Goal: Task Accomplishment & Management: Use online tool/utility

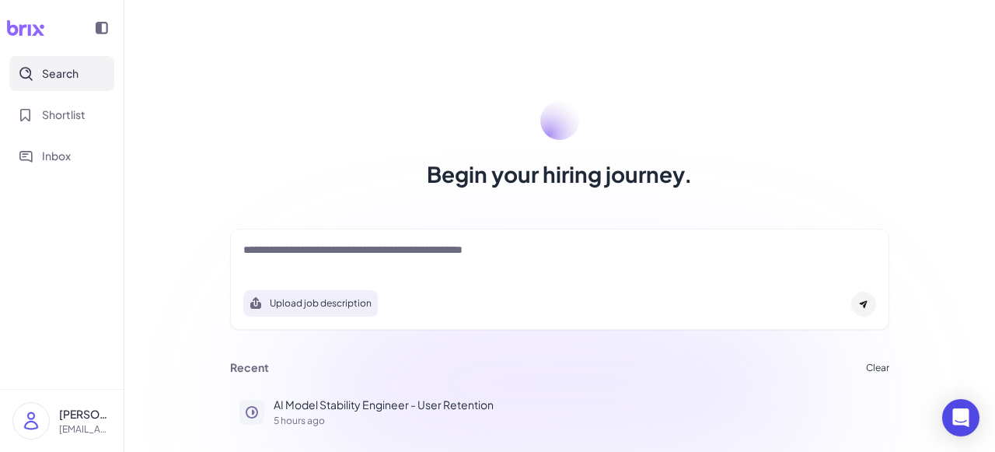
click at [368, 249] on textarea at bounding box center [559, 251] width 633 height 19
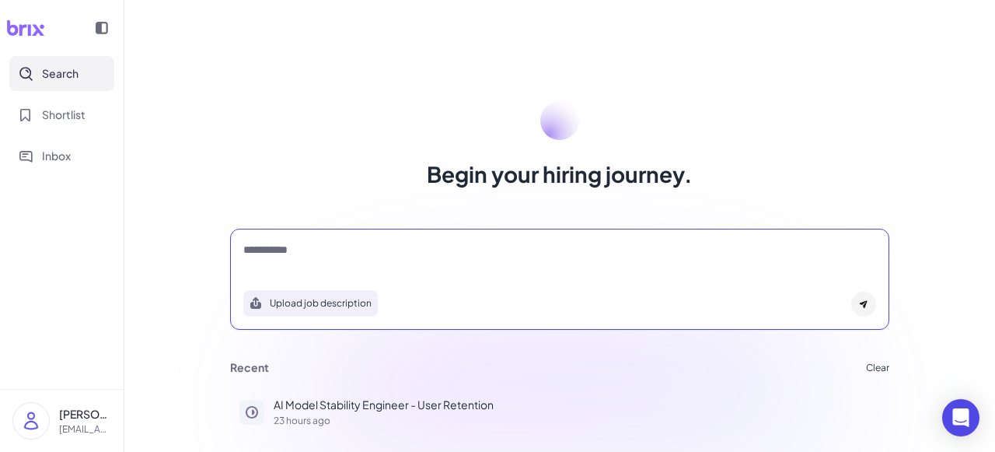
type textarea "**********"
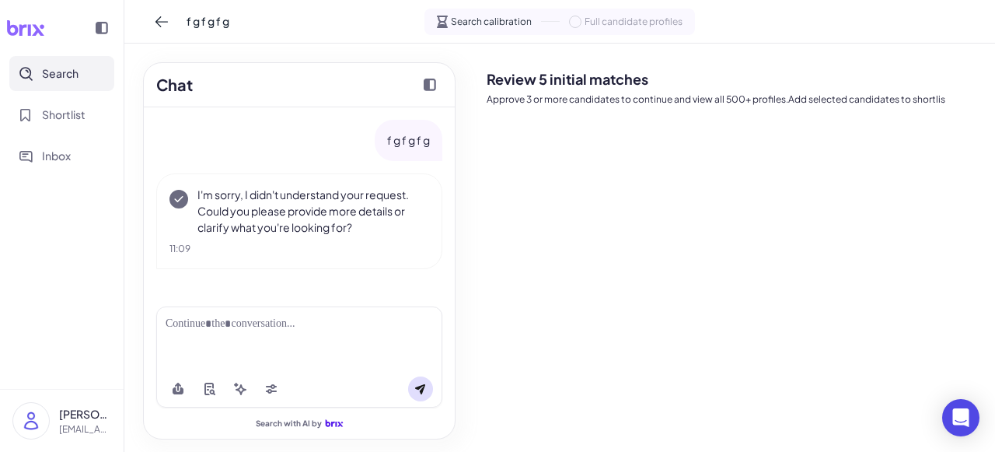
click at [261, 319] on div at bounding box center [299, 324] width 267 height 16
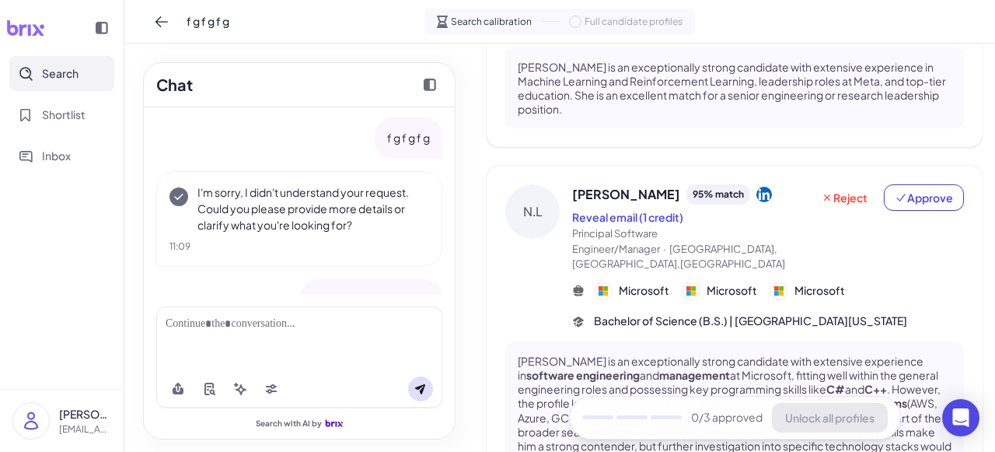
scroll to position [292, 0]
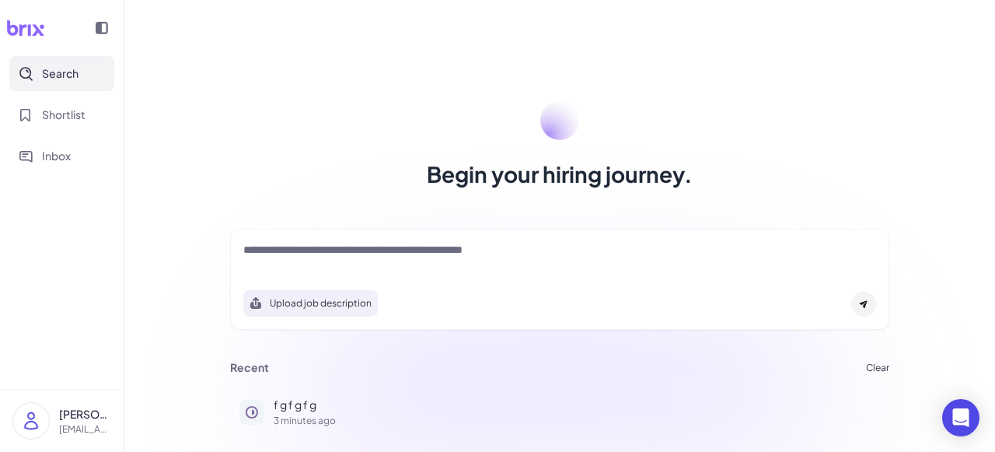
click at [334, 250] on textarea at bounding box center [559, 251] width 633 height 19
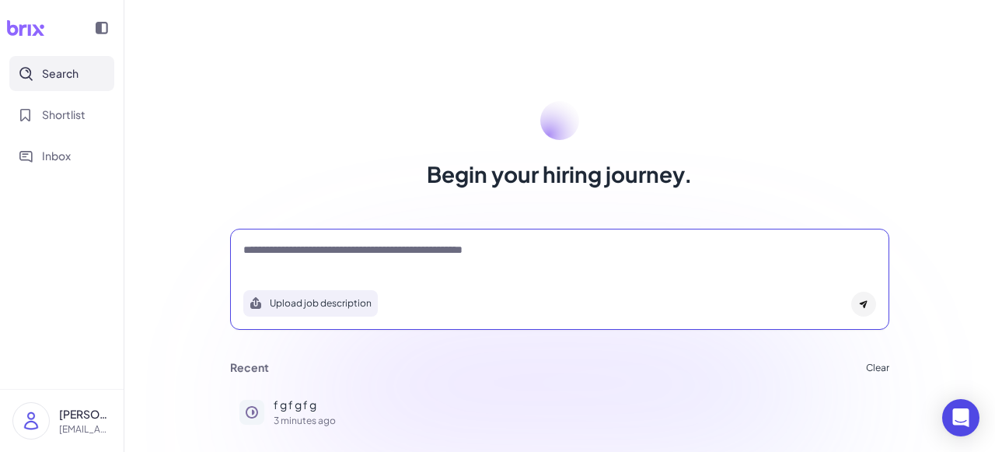
paste textarea "**********"
click at [365, 248] on textarea "**********" at bounding box center [559, 251] width 633 height 19
click at [697, 256] on textarea "**********" at bounding box center [559, 251] width 633 height 19
type textarea "**********"
click at [860, 302] on icon at bounding box center [864, 305] width 8 height 8
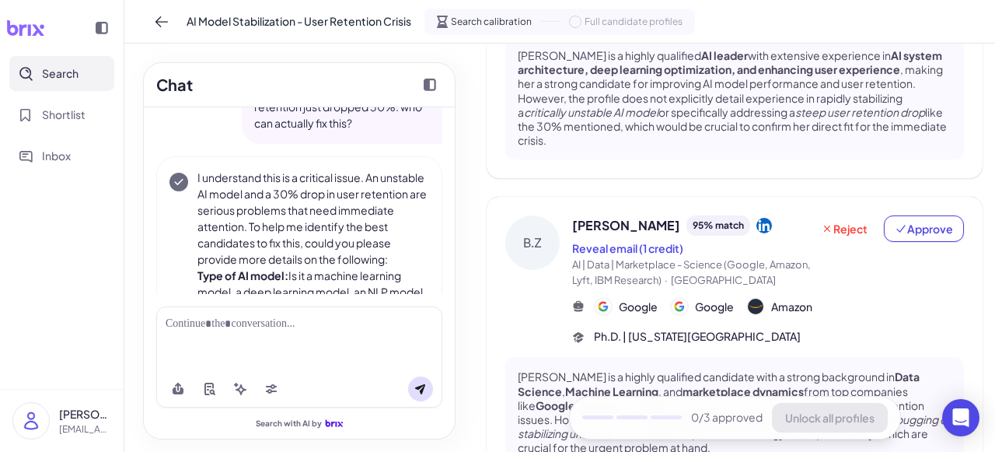
scroll to position [1421, 0]
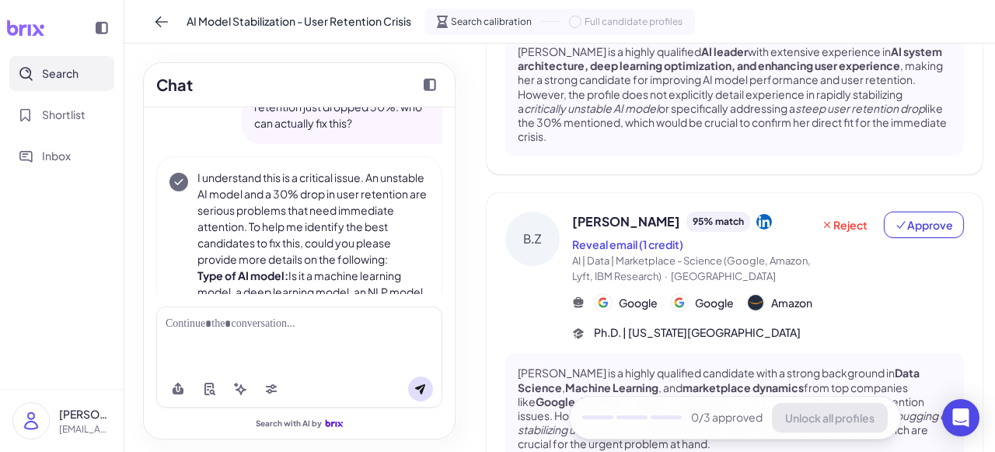
click at [334, 316] on div at bounding box center [299, 324] width 267 height 16
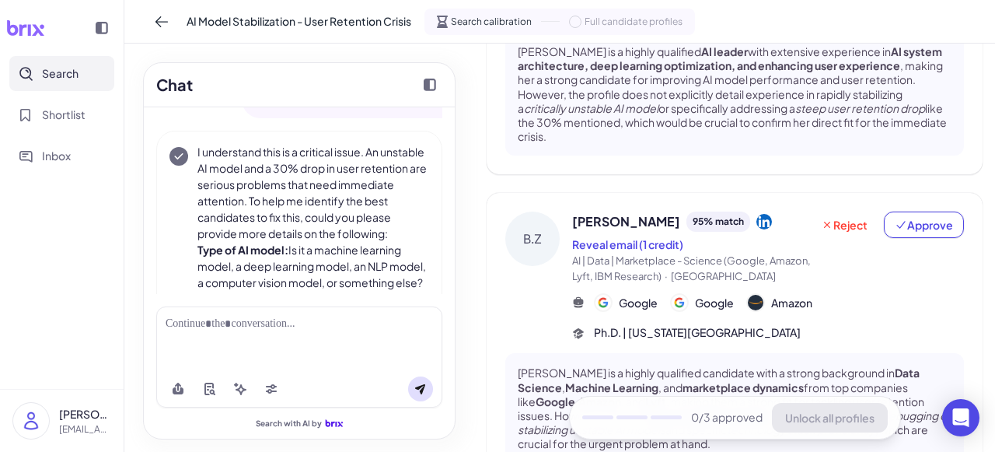
scroll to position [104, 0]
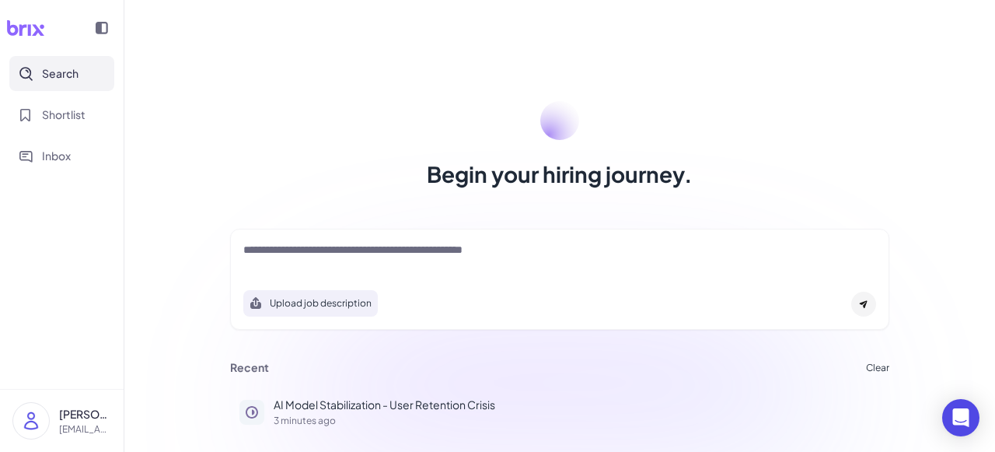
scroll to position [97, 0]
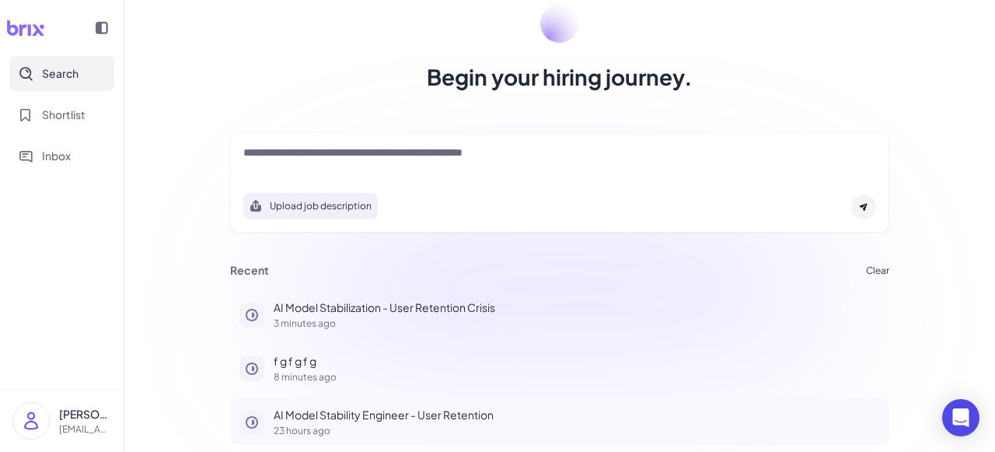
click at [313, 417] on p "AI Model Stability Engineer - User Retention" at bounding box center [577, 415] width 607 height 16
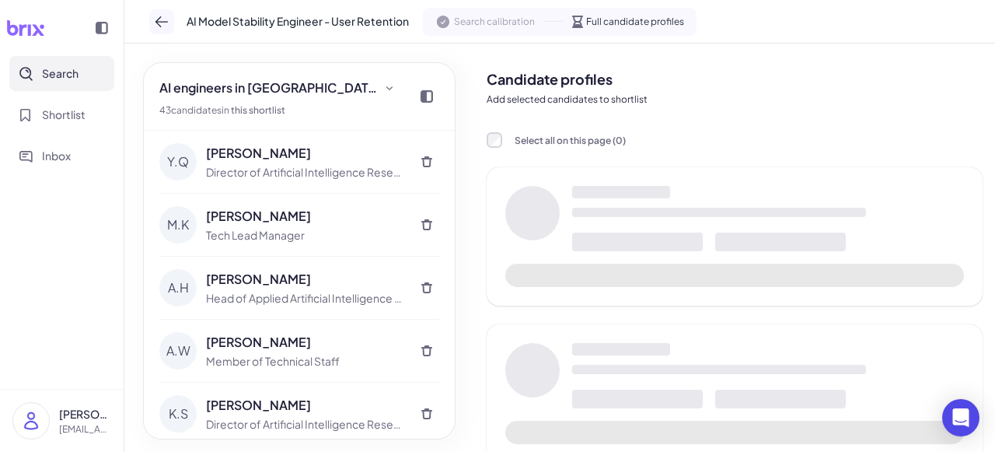
click at [155, 14] on icon at bounding box center [162, 22] width 16 height 16
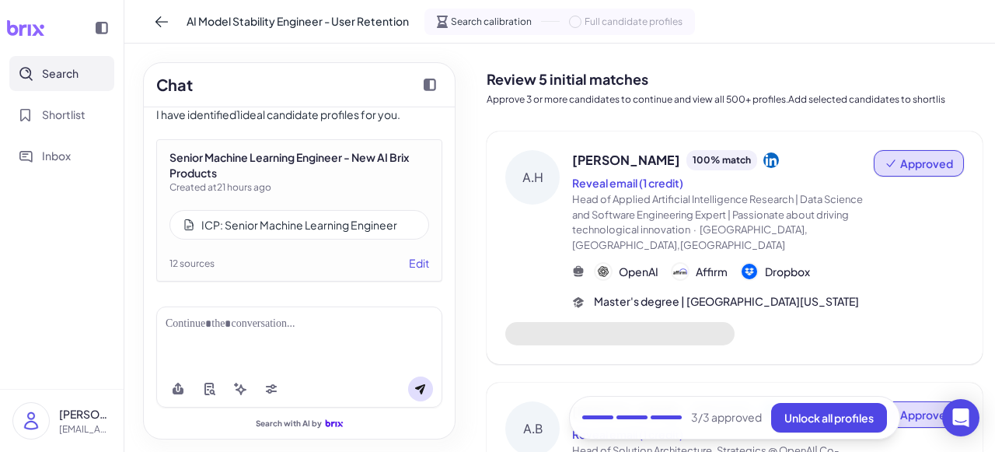
scroll to position [3000, 0]
click at [274, 229] on div "ICP: Senior Machine Learning Engineer" at bounding box center [299, 225] width 196 height 16
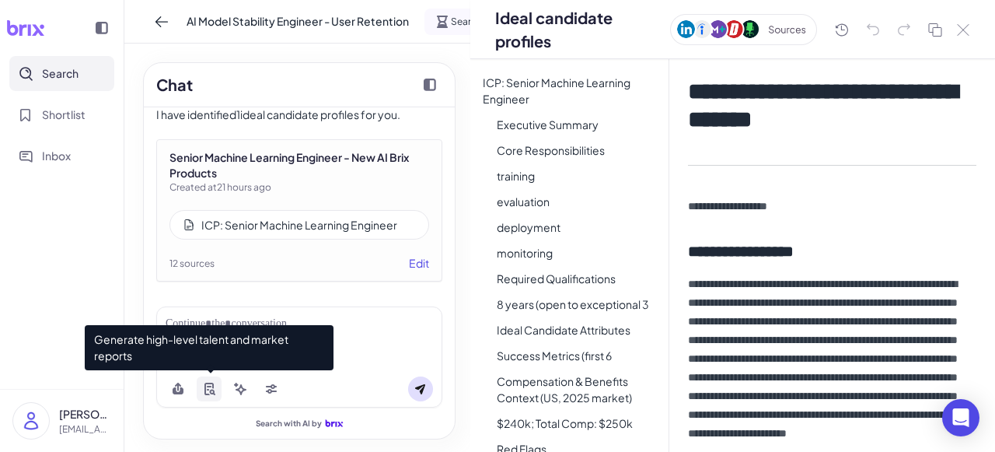
click at [210, 395] on button at bounding box center [209, 388] width 25 height 25
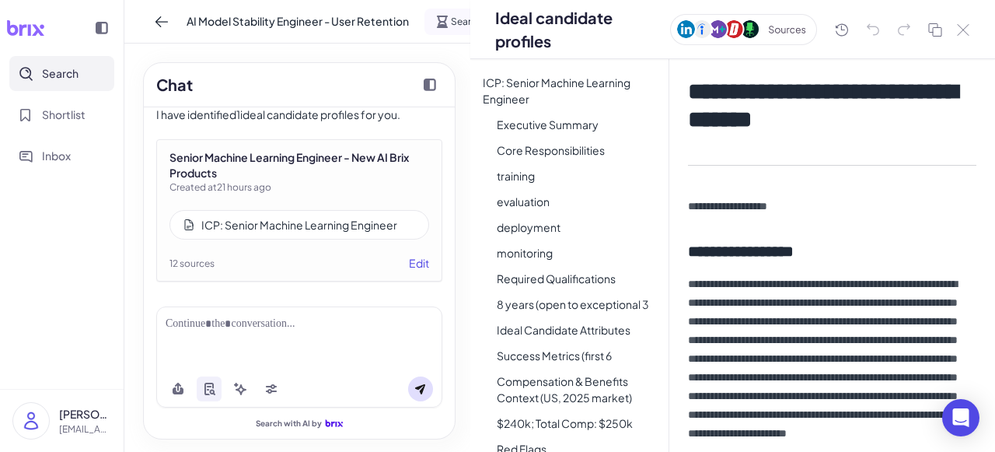
click at [243, 317] on div at bounding box center [299, 324] width 267 height 16
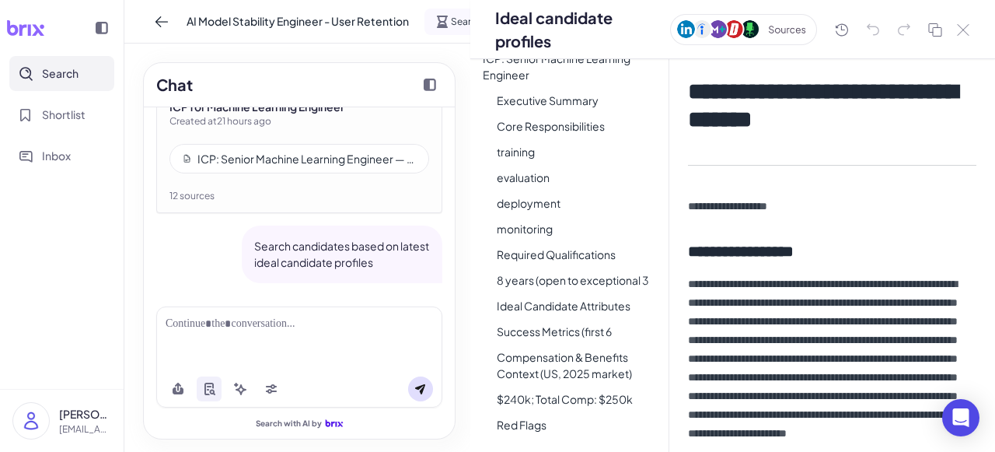
scroll to position [0, 0]
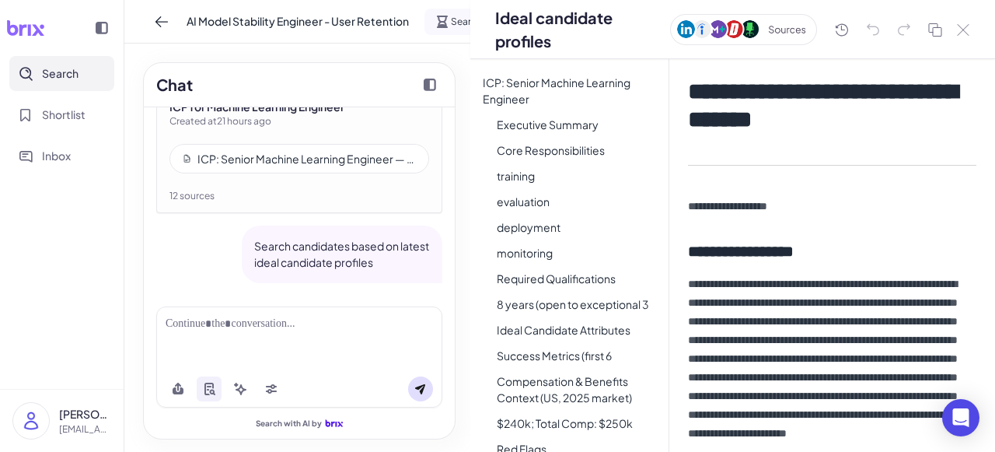
click at [843, 120] on h1 "**********" at bounding box center [828, 106] width 280 height 56
click at [905, 111] on h1 "**********" at bounding box center [828, 106] width 280 height 56
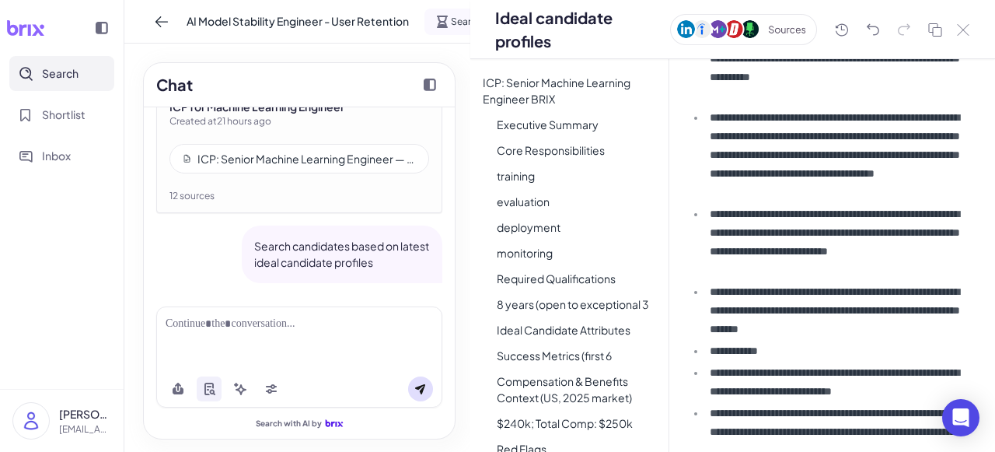
scroll to position [1452, 0]
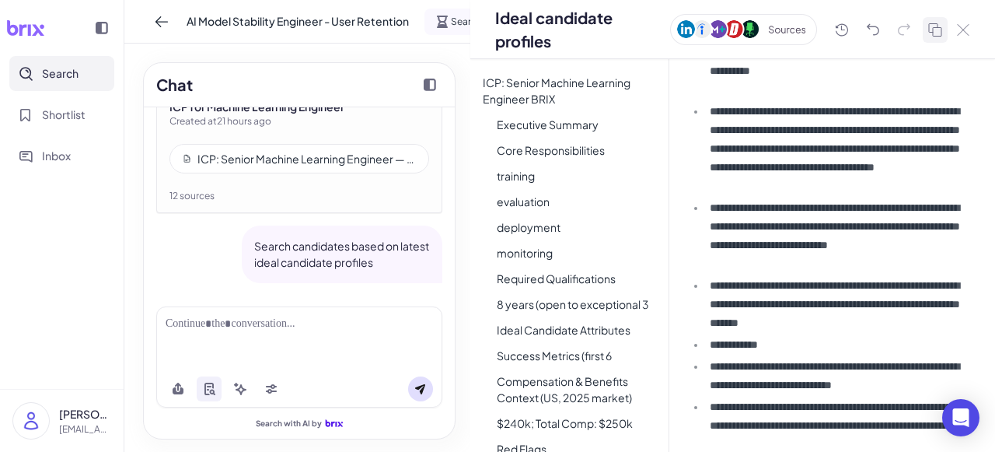
click at [934, 32] on icon at bounding box center [935, 29] width 19 height 19
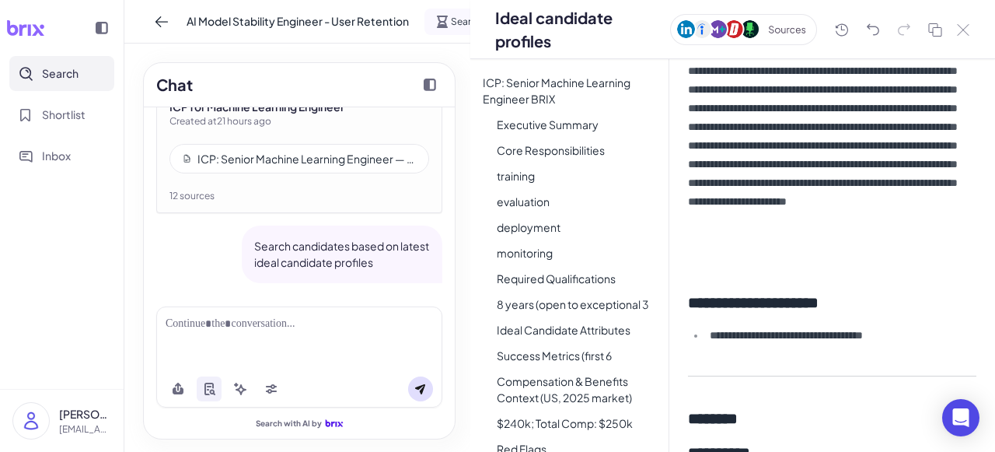
scroll to position [0, 0]
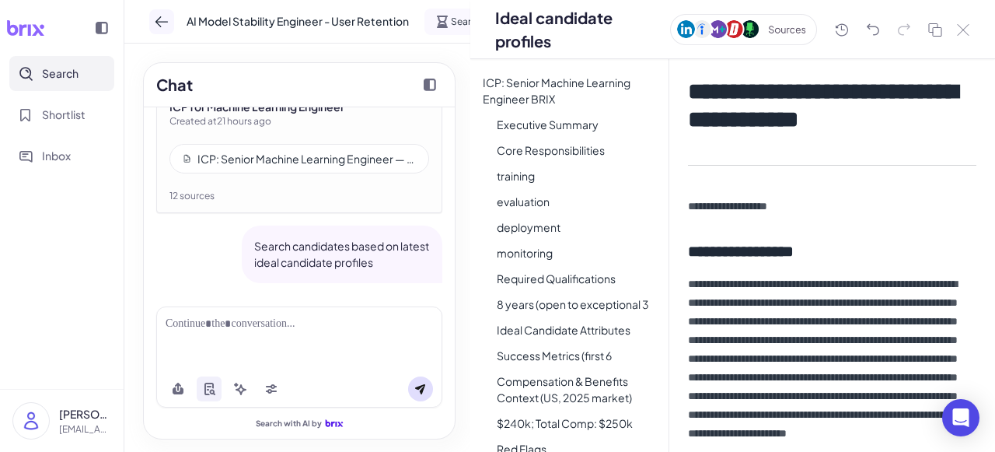
click at [160, 23] on icon at bounding box center [162, 22] width 16 height 16
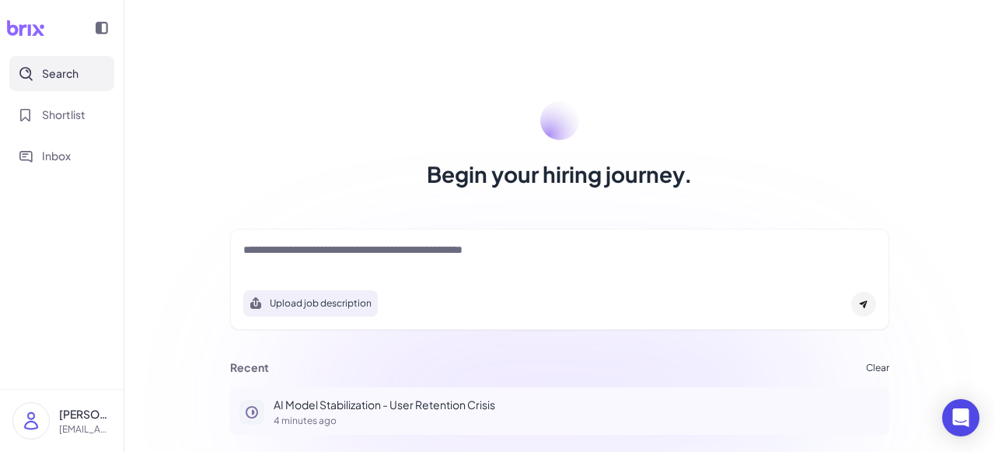
click at [312, 418] on p "4 minutes ago" at bounding box center [577, 420] width 607 height 9
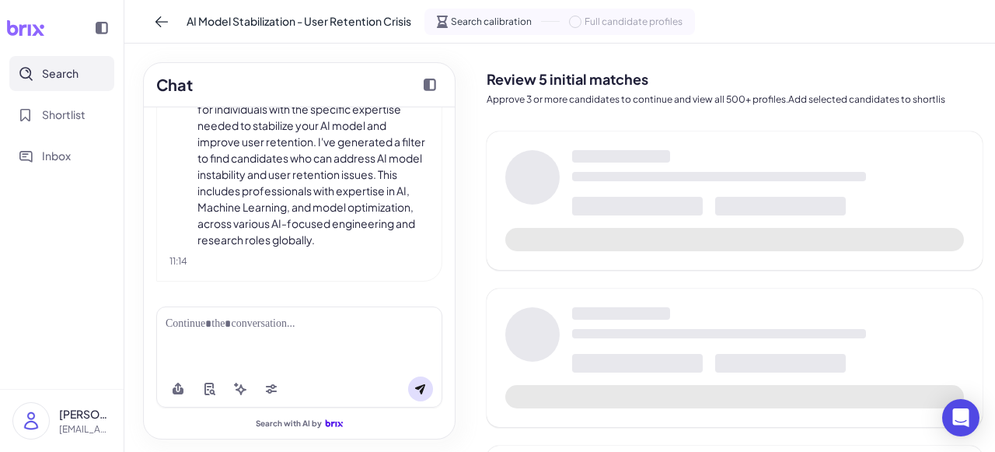
scroll to position [526, 0]
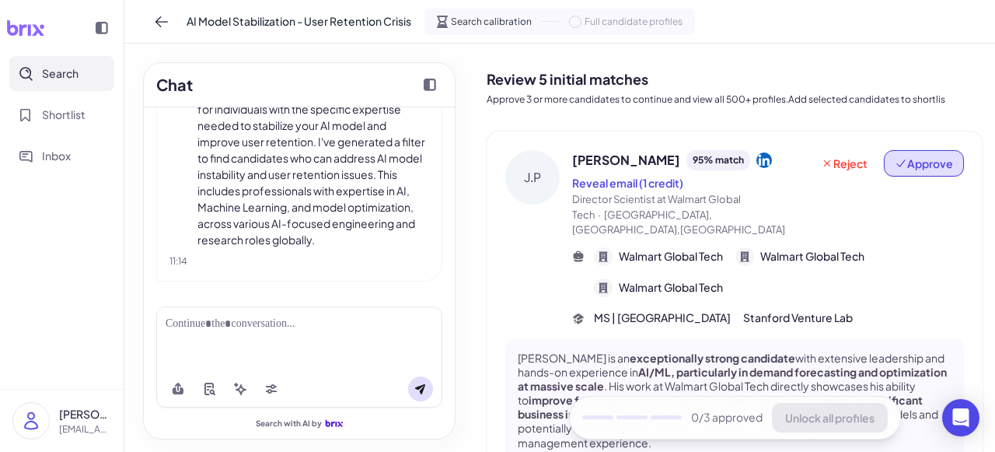
click at [905, 167] on span "Approve" at bounding box center [924, 164] width 58 height 16
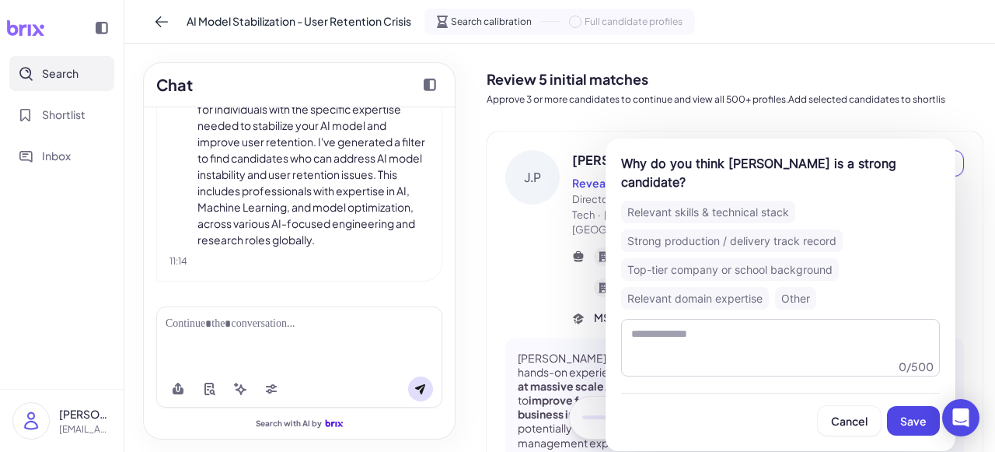
click at [718, 215] on div "Relevant skills & technical stack" at bounding box center [708, 212] width 174 height 23
click at [921, 421] on span "Save" at bounding box center [913, 421] width 26 height 14
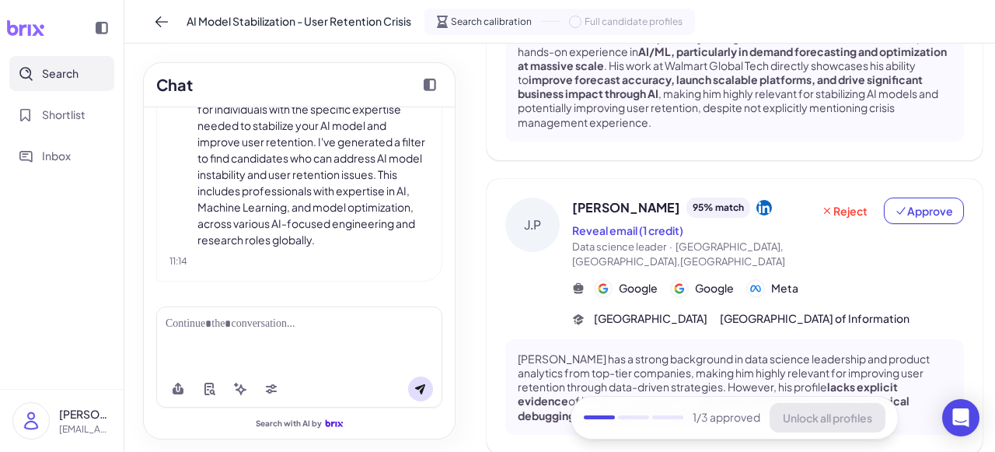
scroll to position [389, 0]
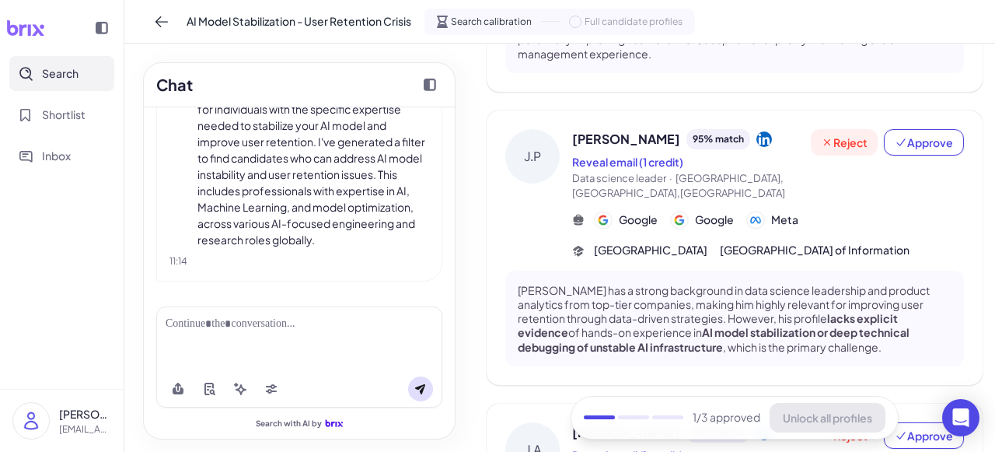
click at [840, 135] on span "Reject" at bounding box center [844, 143] width 47 height 16
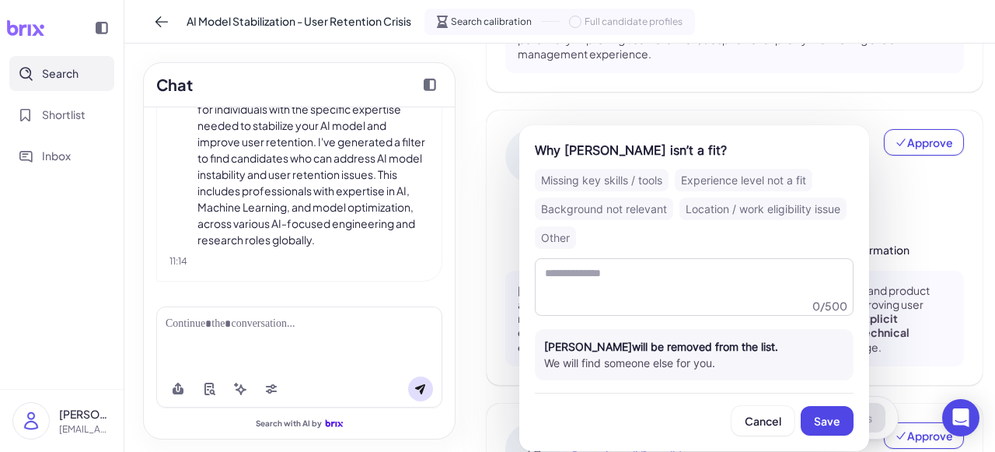
click at [711, 178] on div "Experience level not a fit" at bounding box center [744, 180] width 138 height 23
click at [822, 430] on button "Save" at bounding box center [827, 421] width 53 height 30
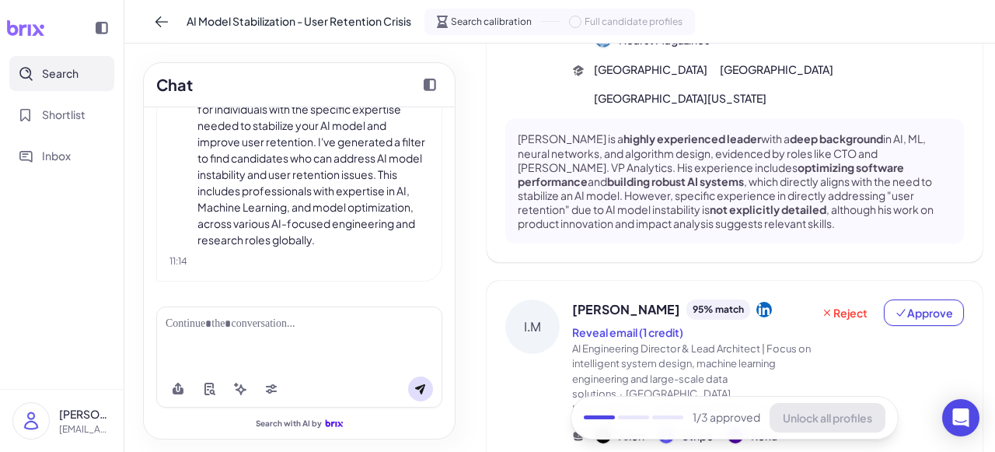
scroll to position [993, 0]
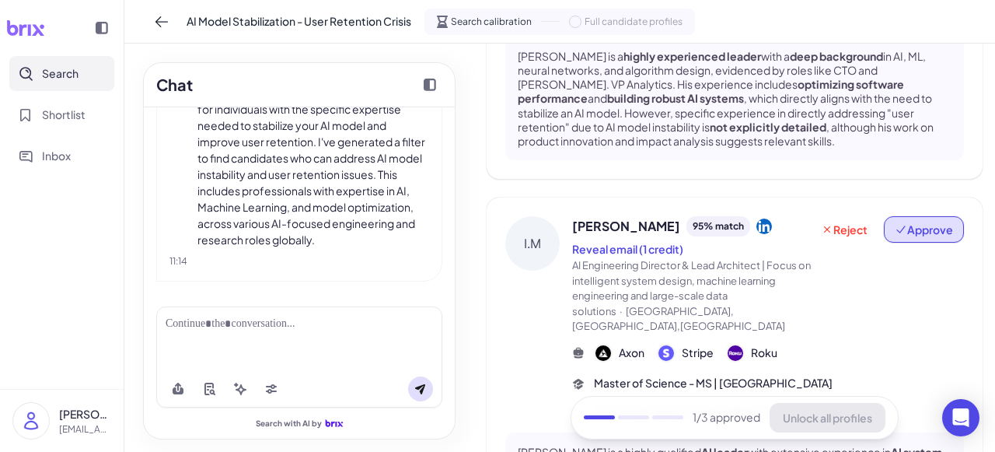
click at [924, 222] on span "Approve" at bounding box center [924, 230] width 58 height 16
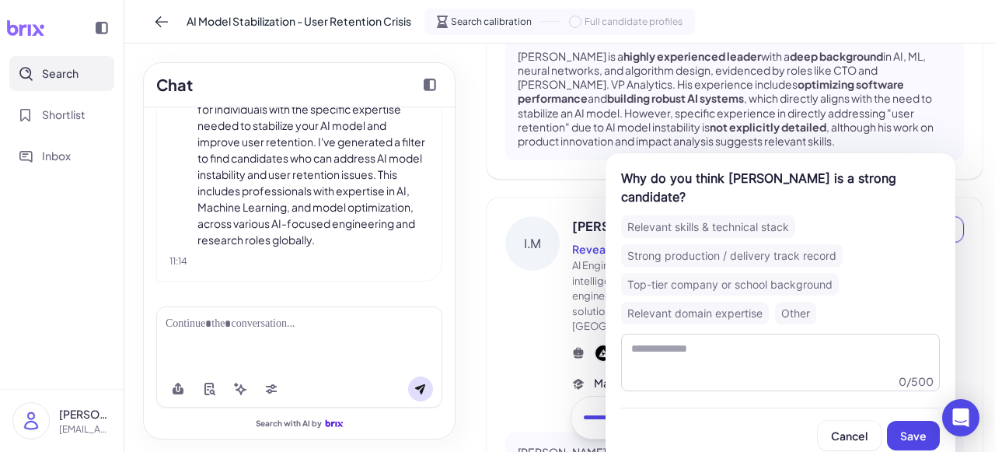
click at [760, 215] on div "Relevant skills & technical stack" at bounding box center [708, 226] width 174 height 23
click at [909, 428] on button "Save" at bounding box center [913, 436] width 53 height 30
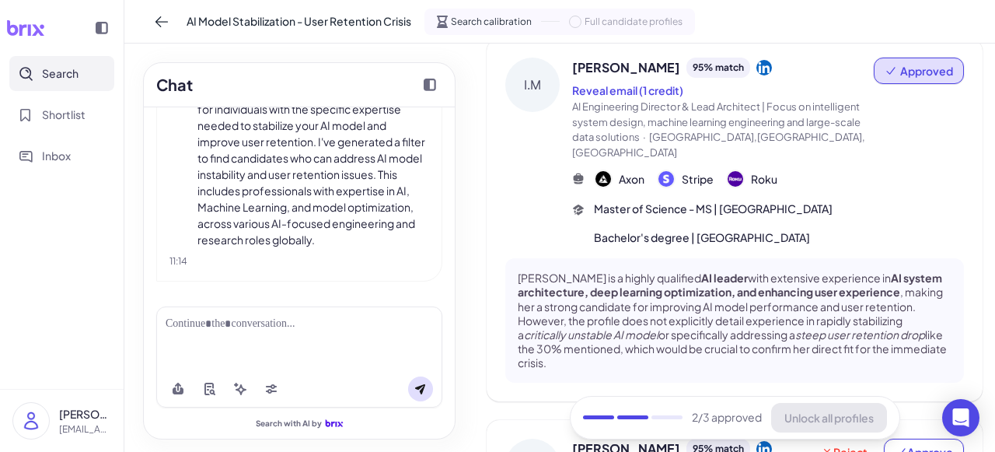
scroll to position [1311, 0]
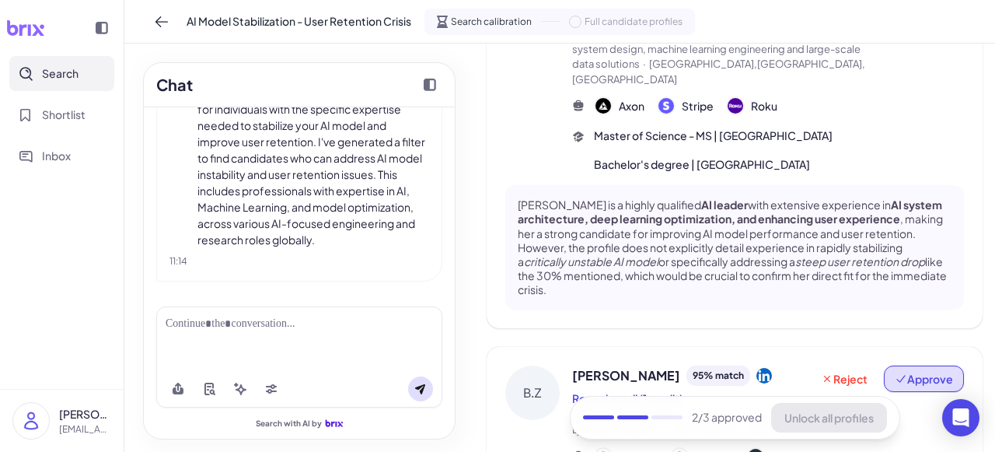
click at [927, 371] on span "Approve" at bounding box center [924, 379] width 58 height 16
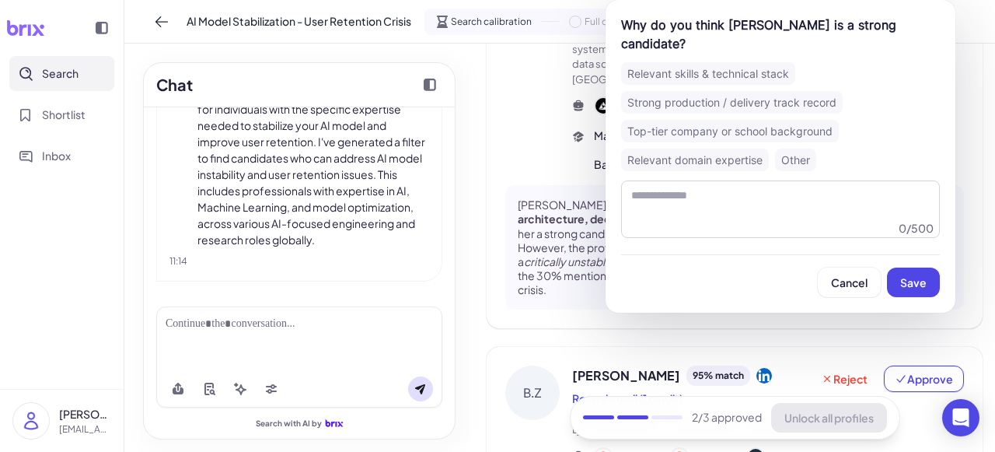
click at [782, 120] on div "Top-tier company or school background" at bounding box center [730, 131] width 218 height 23
click at [910, 275] on span "Save" at bounding box center [913, 282] width 26 height 14
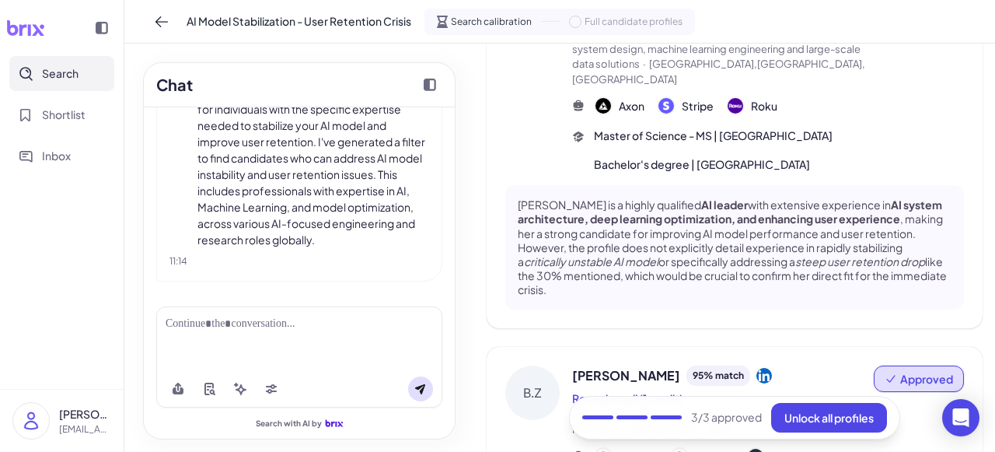
scroll to position [1385, 0]
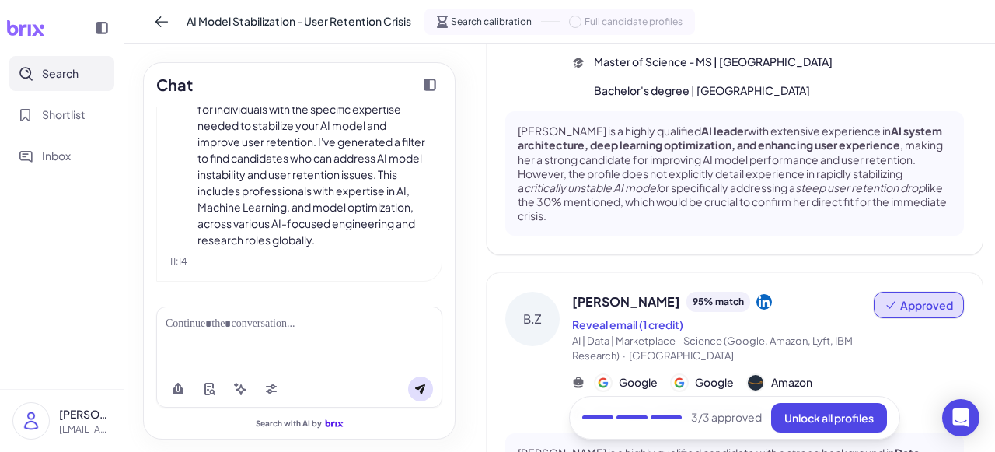
click at [823, 407] on button "Unlock all profiles" at bounding box center [829, 418] width 116 height 30
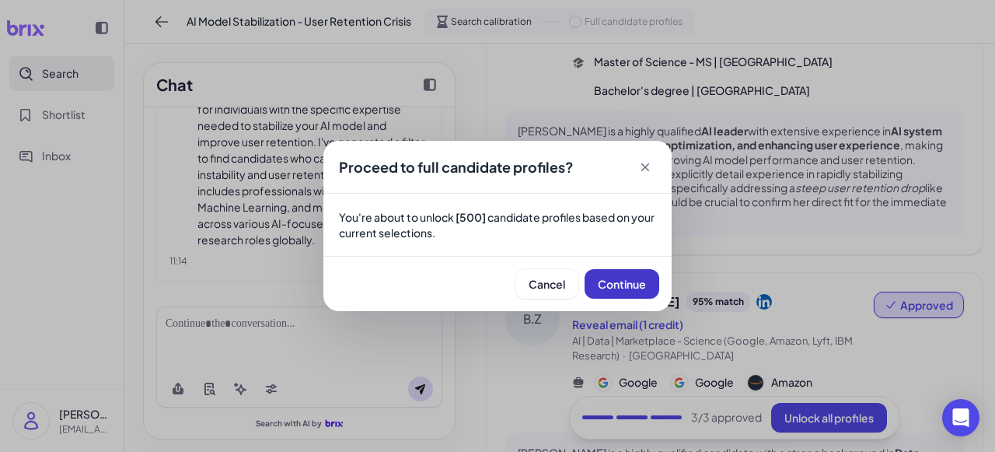
click at [623, 290] on span "Continue" at bounding box center [622, 284] width 48 height 14
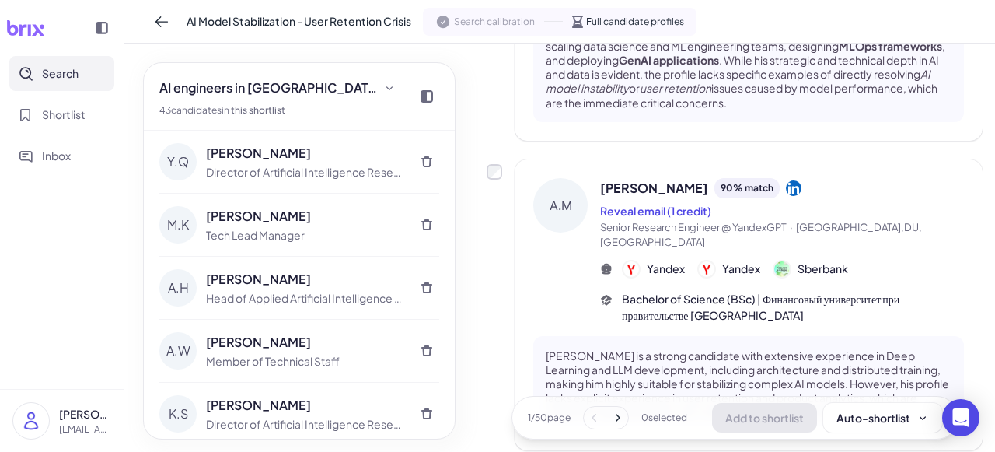
scroll to position [1545, 0]
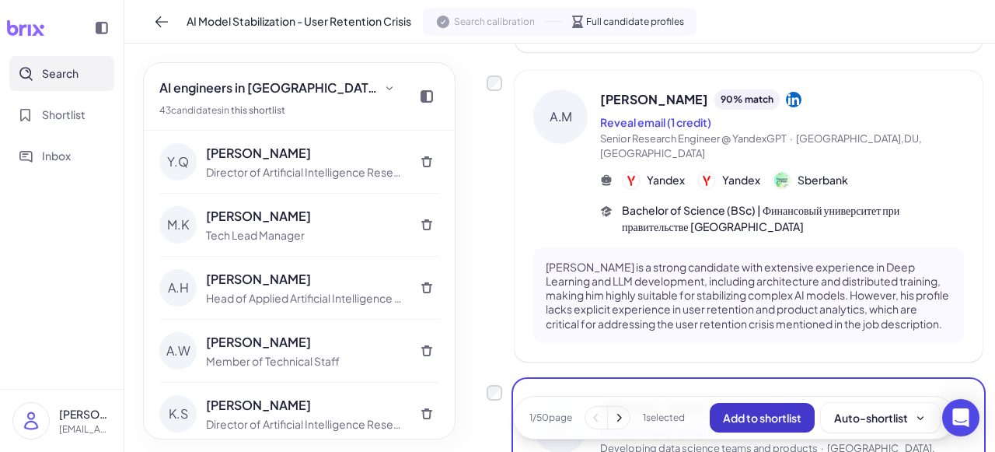
click at [758, 419] on span "Add to shortlist" at bounding box center [762, 418] width 79 height 14
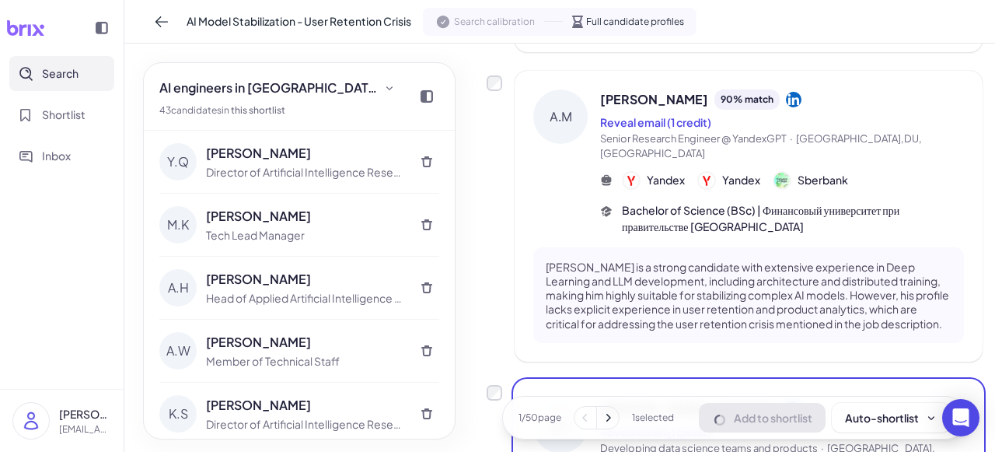
click at [758, 419] on div "Add to shortlist Auto-shortlist" at bounding box center [825, 418] width 252 height 30
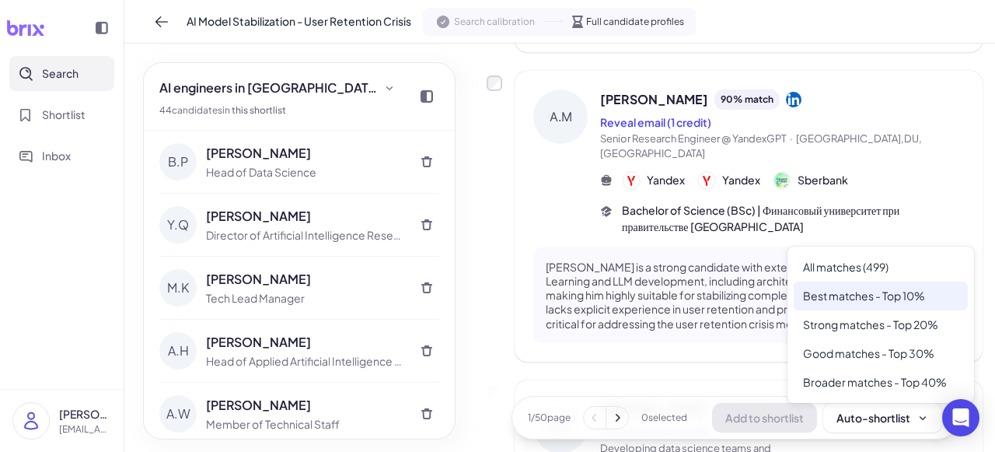
click at [885, 291] on div "Best matches - Top 10%" at bounding box center [881, 295] width 174 height 29
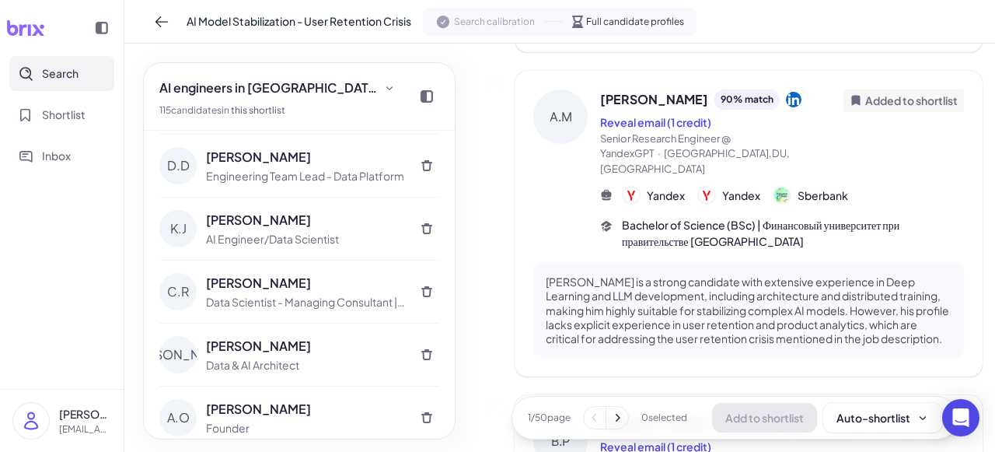
scroll to position [0, 0]
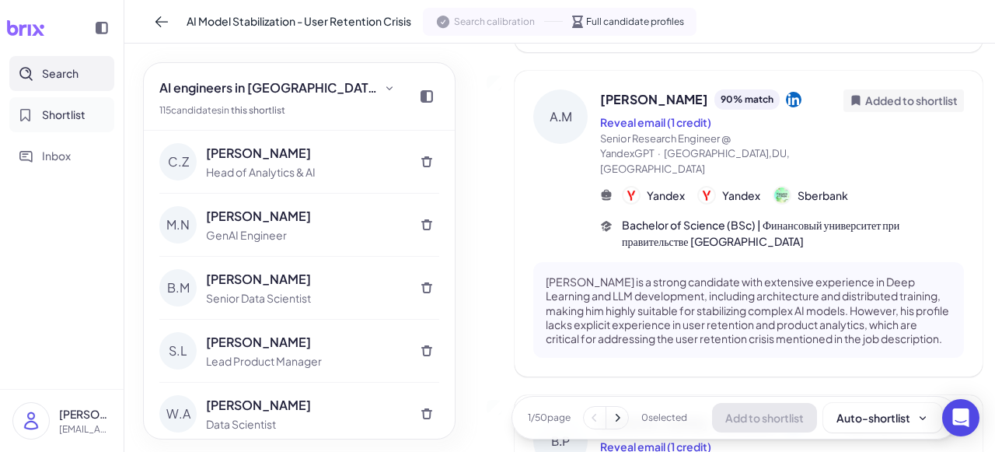
click at [74, 119] on span "Shortlist" at bounding box center [64, 115] width 44 height 16
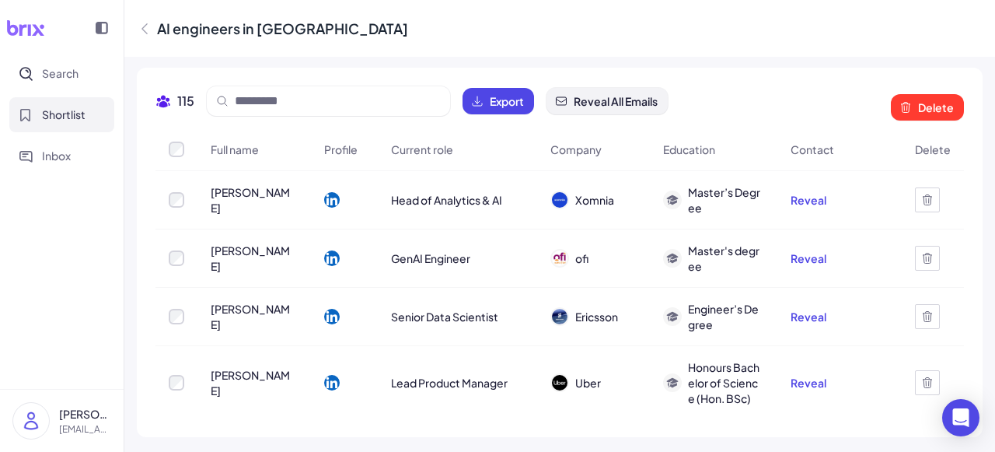
click at [603, 106] on span "Reveal All Emails" at bounding box center [616, 101] width 84 height 16
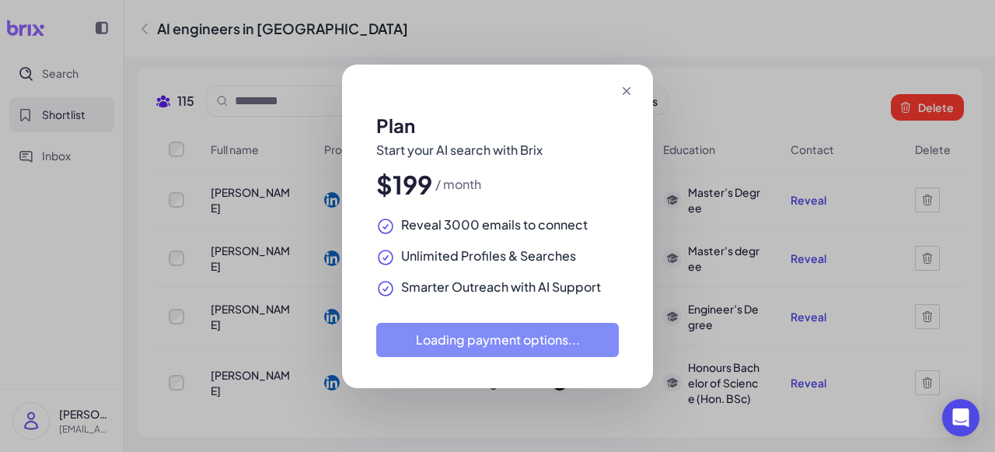
click at [628, 89] on icon at bounding box center [627, 91] width 8 height 8
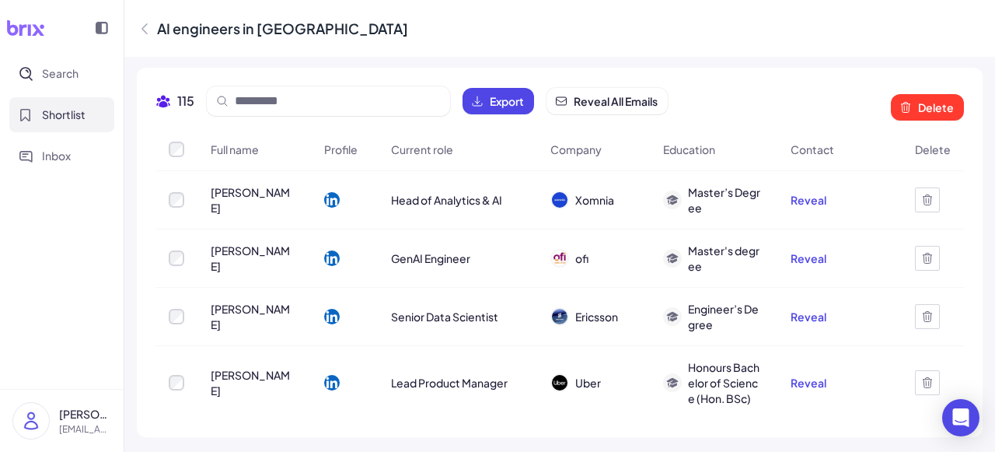
click at [771, 33] on div "AI engineers in [GEOGRAPHIC_DATA]" at bounding box center [559, 28] width 871 height 57
